Goal: Task Accomplishment & Management: Manage account settings

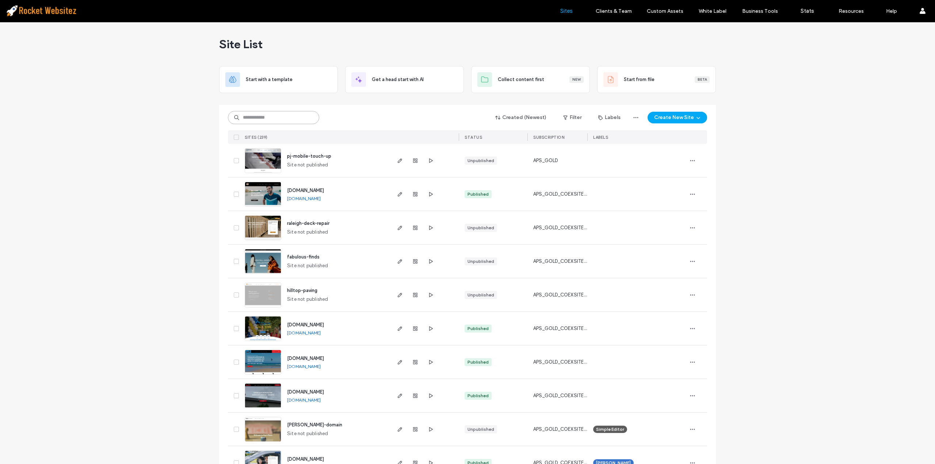
click at [246, 119] on input at bounding box center [273, 117] width 91 height 13
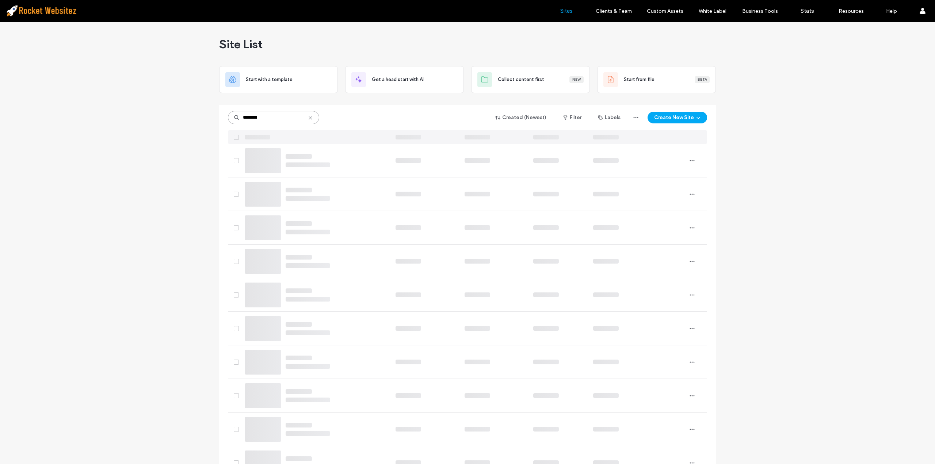
type input "*********"
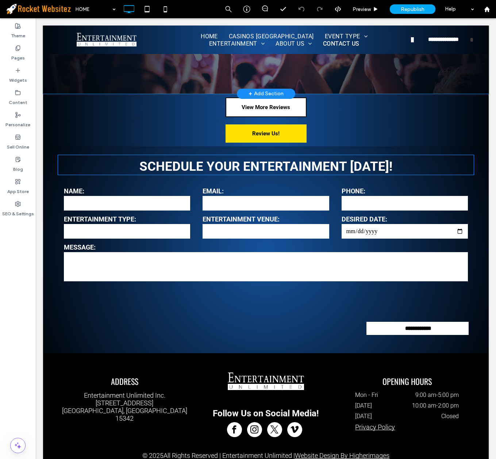
scroll to position [1777, 0]
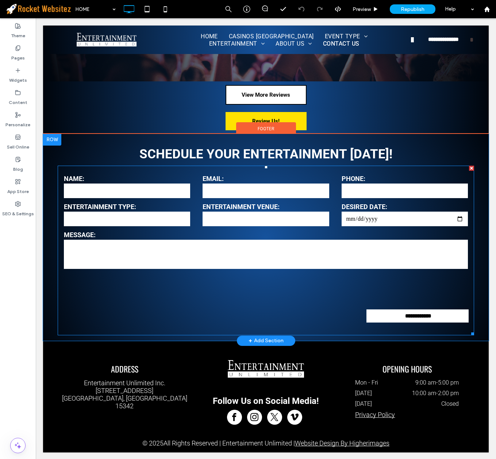
click at [278, 298] on div at bounding box center [266, 288] width 417 height 28
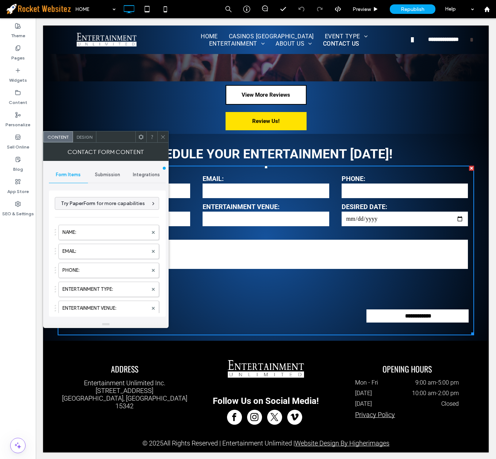
click at [138, 176] on span "Integrations" at bounding box center [146, 175] width 27 height 6
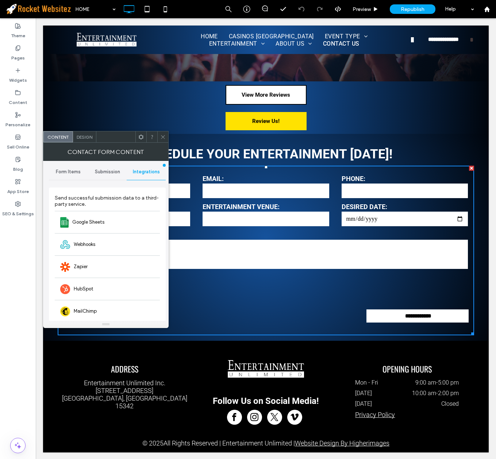
scroll to position [0, 0]
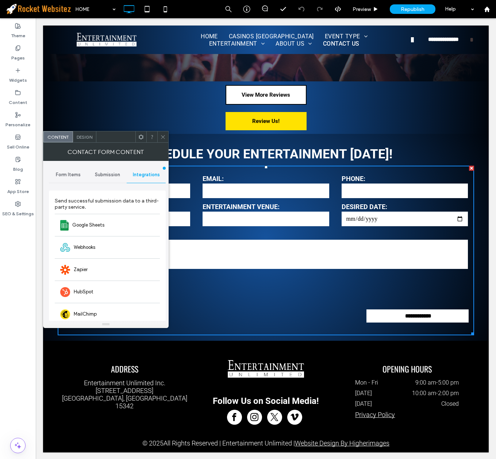
click at [114, 171] on div "Submission" at bounding box center [107, 175] width 39 height 16
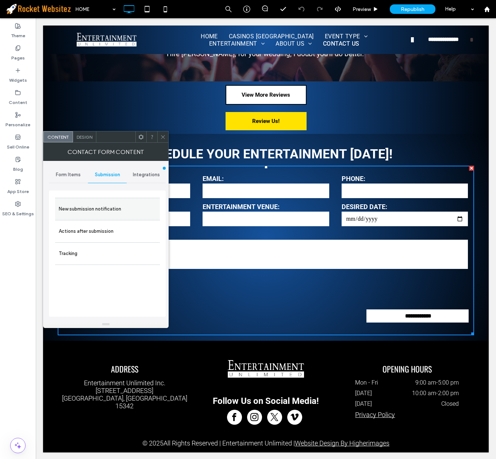
click at [92, 214] on label "New submission notification" at bounding box center [108, 209] width 98 height 15
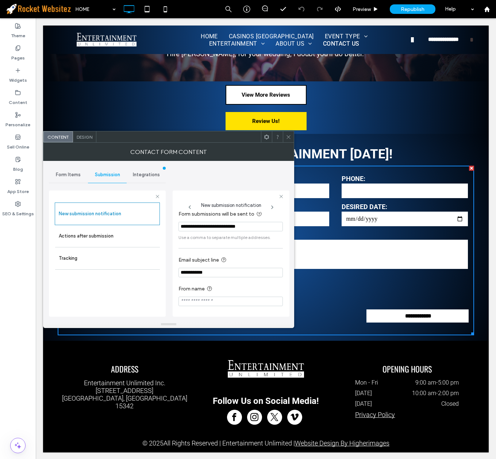
scroll to position [7, 0]
click at [84, 251] on label "Tracking" at bounding box center [108, 258] width 98 height 15
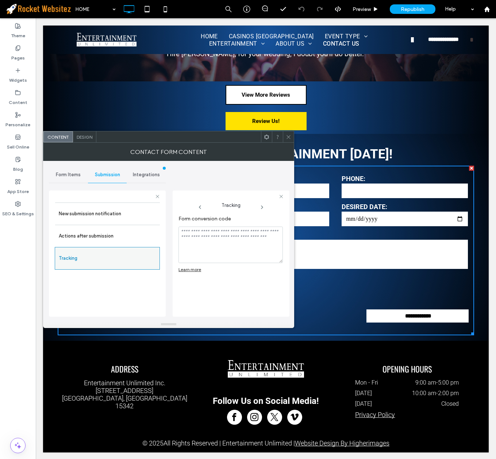
scroll to position [0, 0]
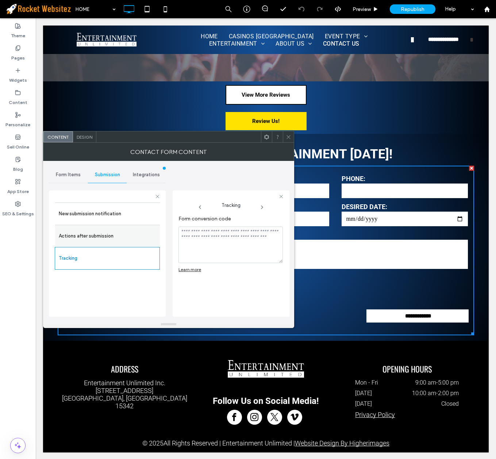
click at [87, 238] on label "Actions after submission" at bounding box center [108, 236] width 98 height 15
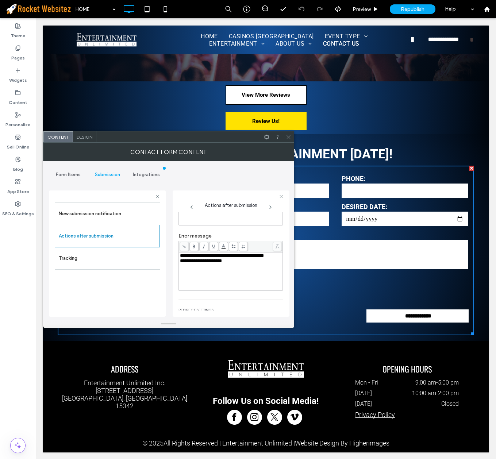
scroll to position [62, 0]
click at [60, 170] on div "Form Items" at bounding box center [68, 175] width 39 height 16
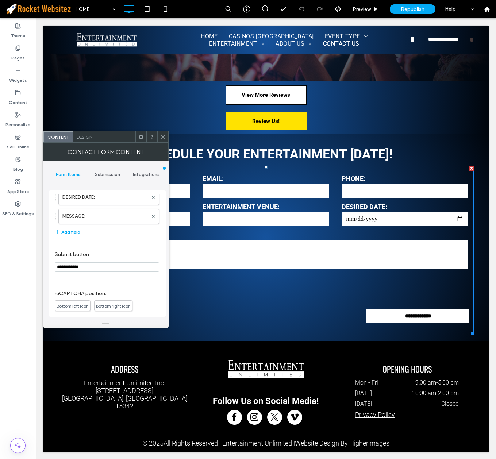
scroll to position [182, 0]
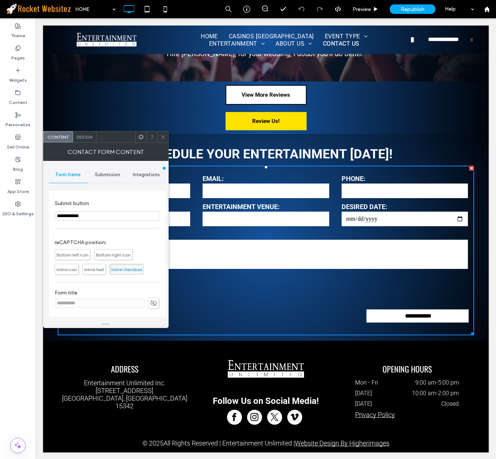
click at [161, 136] on icon at bounding box center [162, 136] width 5 height 5
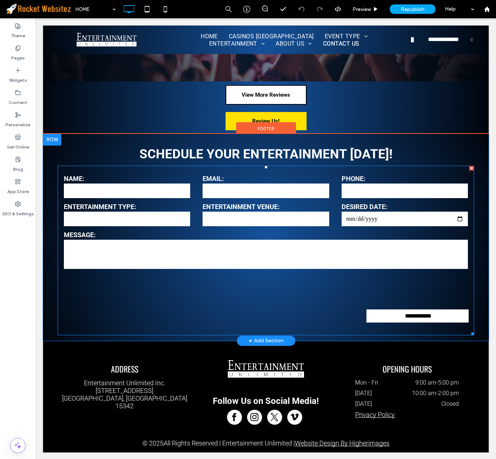
click at [257, 291] on div at bounding box center [266, 288] width 417 height 28
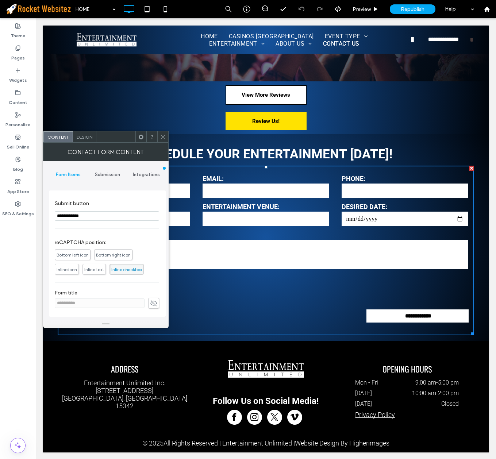
click at [161, 136] on use at bounding box center [163, 137] width 4 height 4
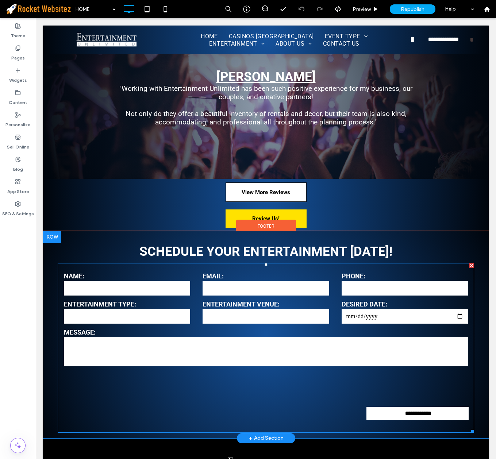
scroll to position [1703, 0]
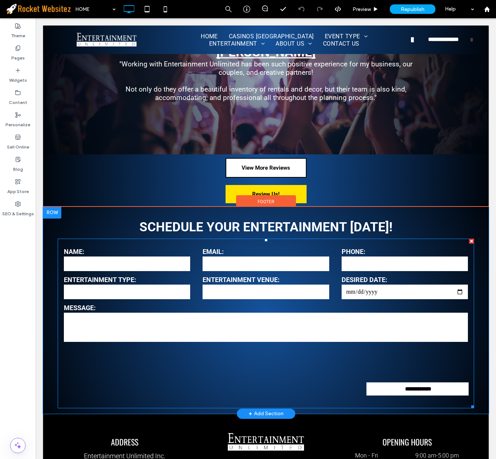
click at [263, 362] on div at bounding box center [266, 361] width 417 height 28
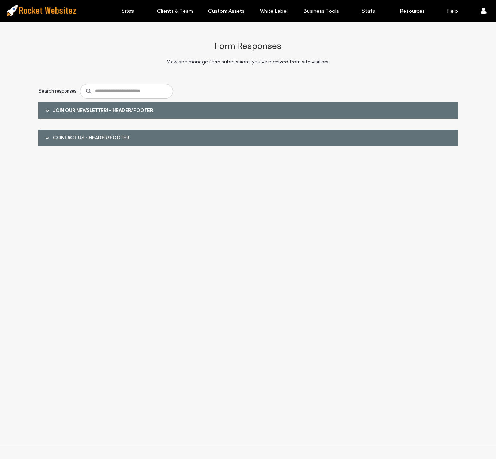
click at [110, 106] on div "JOIN OUR NEWSLETTER! - Header/Footer" at bounding box center [248, 110] width 420 height 16
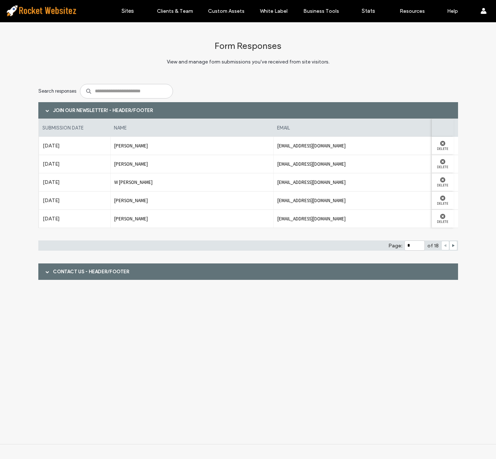
click at [315, 276] on div "Contact Us - Header/Footer" at bounding box center [248, 272] width 420 height 16
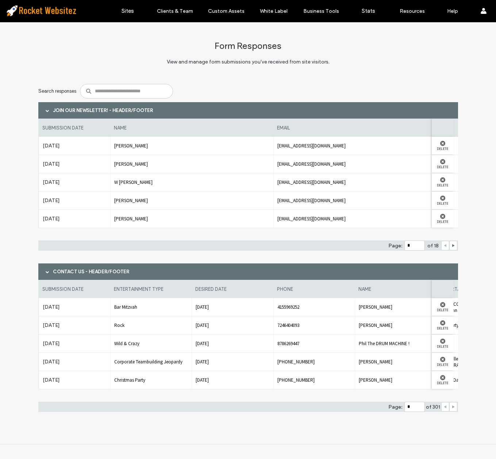
click at [453, 407] on use at bounding box center [454, 407] width 3 height 3
type input "*"
click at [241, 57] on span "View and manage form submissions you've received from site visitors." at bounding box center [248, 68] width 420 height 26
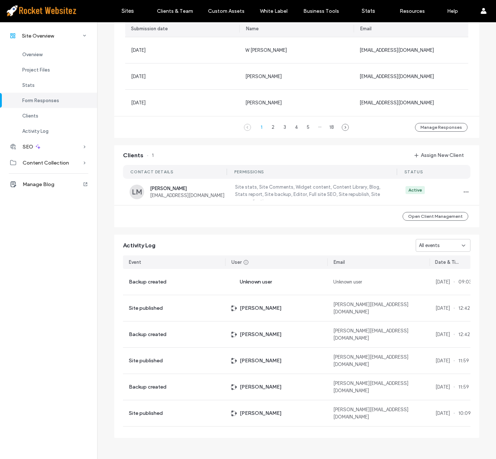
scroll to position [554, 0]
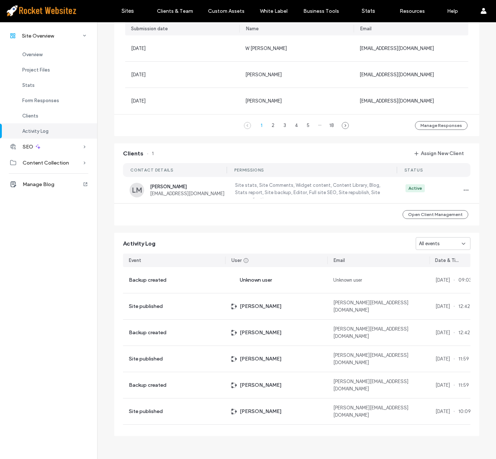
click at [396, 127] on div "1 2 3 4 5 ··· 18 Manage Responses" at bounding box center [296, 125] width 365 height 22
click at [396, 126] on div "1 2 3 4 5 ··· 18 Manage Responses" at bounding box center [296, 125] width 365 height 22
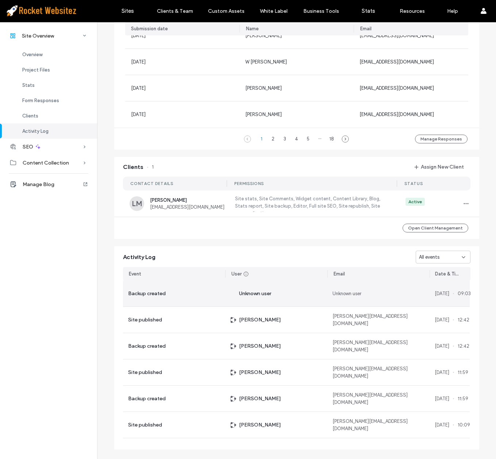
scroll to position [518, 0]
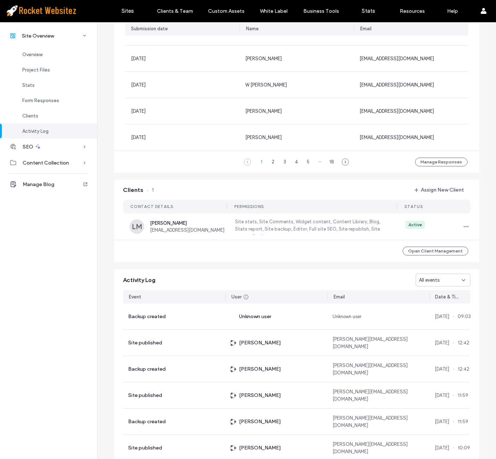
click at [25, 277] on div "Site Overview Overview Project Files Stats Form Responses Clients Activity Log …" at bounding box center [48, 241] width 97 height 438
click at [14, 280] on div "Site Overview Overview Project Files Stats Form Responses Clients Activity Log …" at bounding box center [48, 241] width 97 height 438
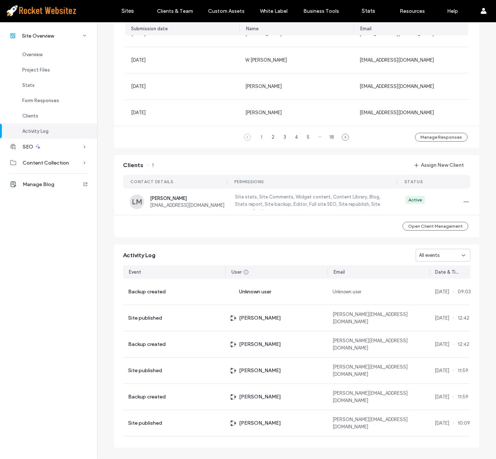
scroll to position [554, 0]
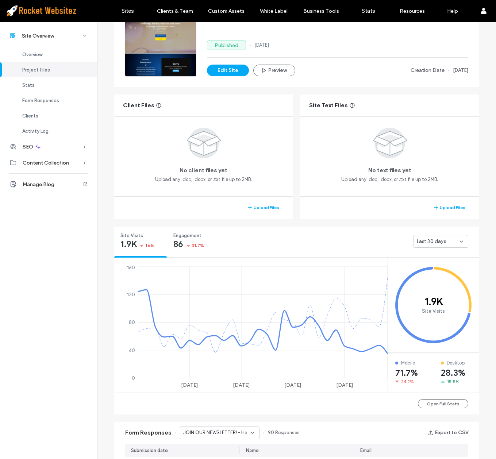
scroll to position [12, 0]
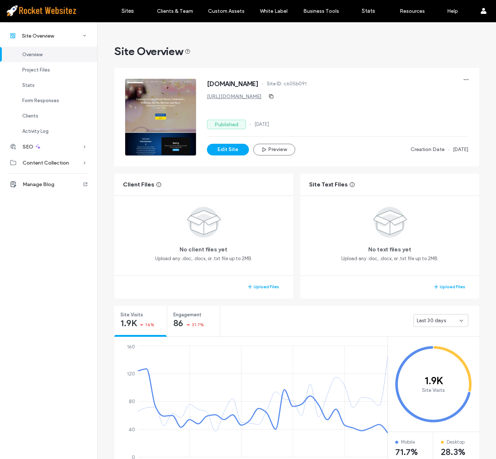
click at [257, 97] on link "[URL][DOMAIN_NAME]" at bounding box center [234, 97] width 55 height 6
